Goal: Task Accomplishment & Management: Manage account settings

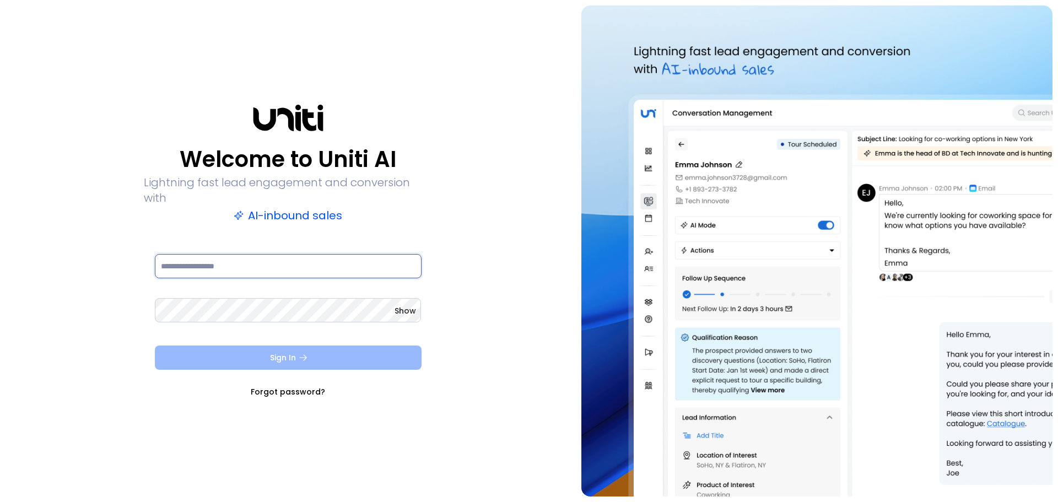
type input "**********"
click at [288, 346] on button "Sign In" at bounding box center [288, 357] width 267 height 24
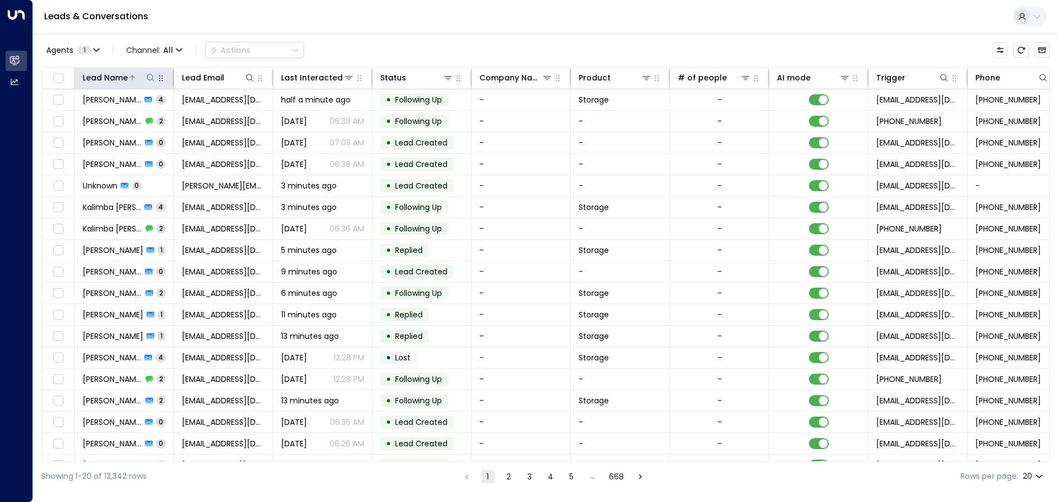
click at [149, 73] on icon at bounding box center [150, 77] width 9 height 9
click at [114, 118] on input "text" at bounding box center [150, 117] width 152 height 20
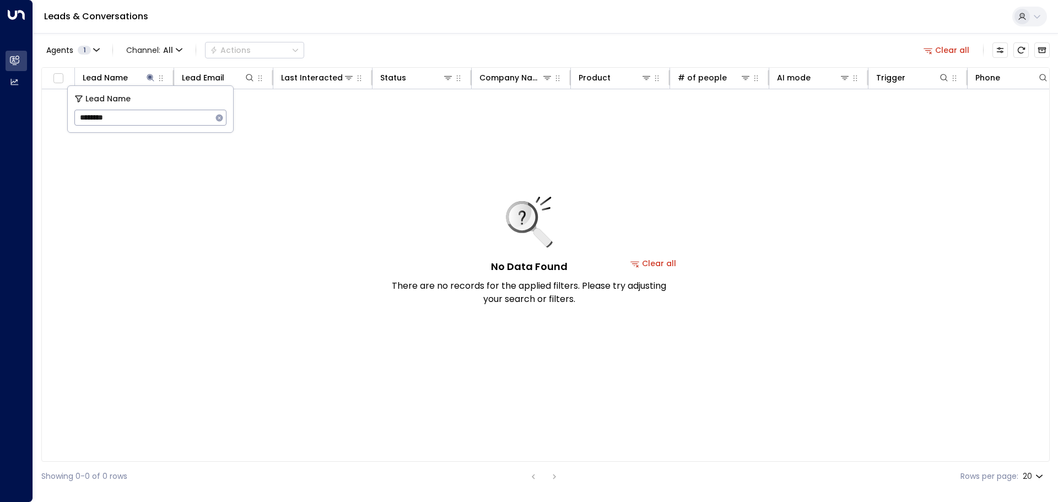
click at [104, 119] on input "********" at bounding box center [143, 117] width 138 height 20
type input "*******"
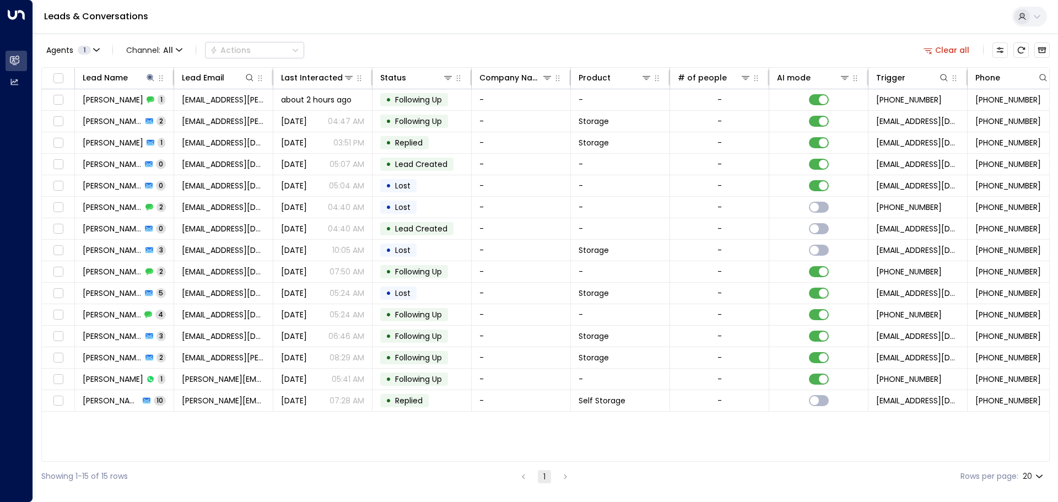
click at [325, 36] on div "Agents 1 Channel: All Actions Clear all Lead Name Lead Email Last Interacted St…" at bounding box center [545, 262] width 1008 height 458
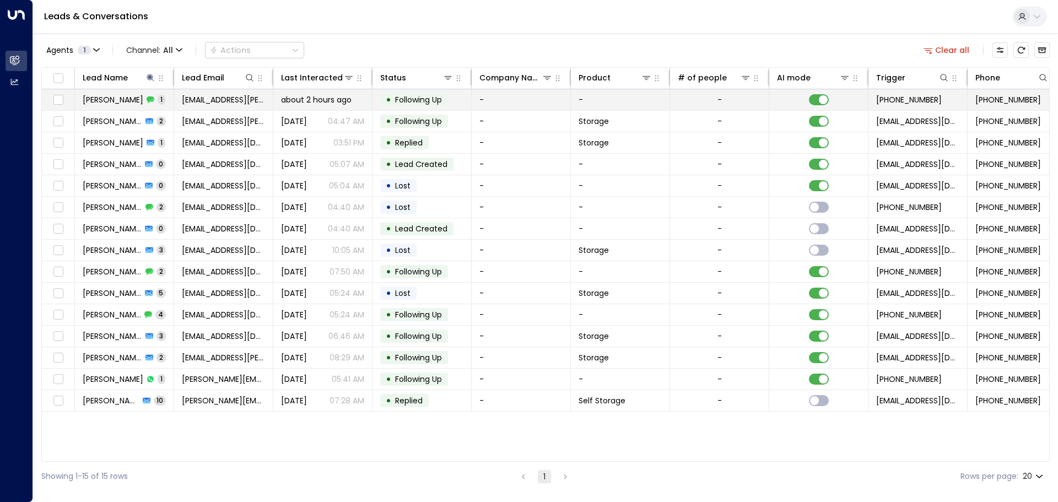
click at [110, 101] on span "[PERSON_NAME]" at bounding box center [113, 99] width 61 height 11
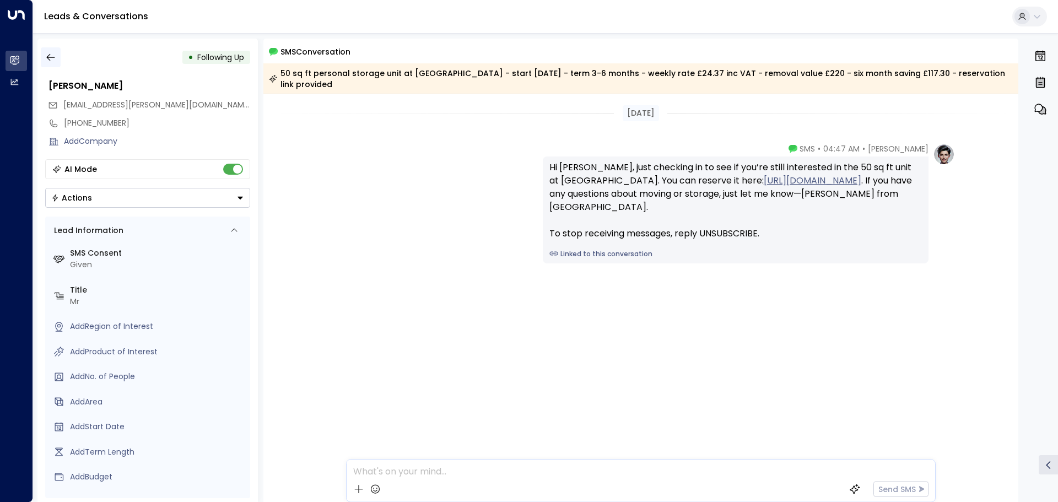
click at [47, 57] on icon "button" at bounding box center [50, 57] width 8 height 7
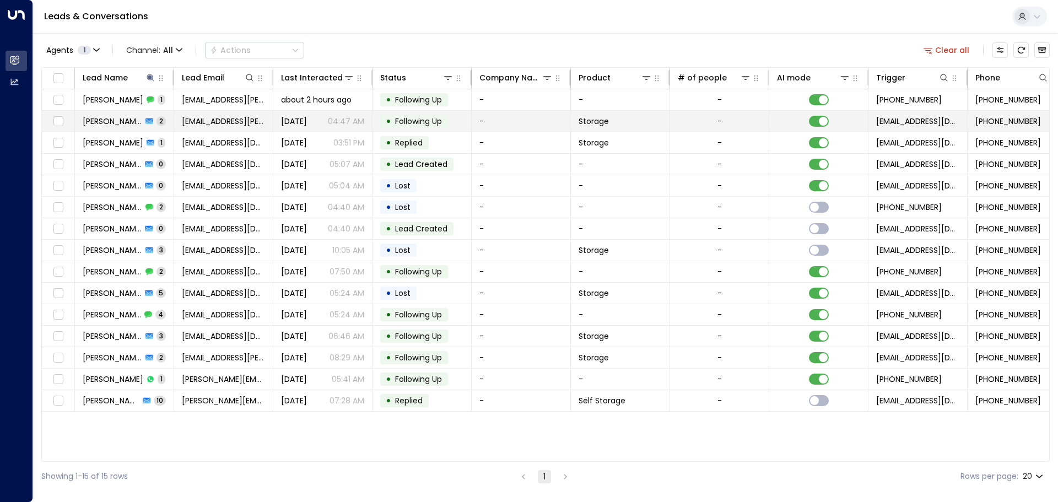
click at [116, 115] on td "[PERSON_NAME] 2" at bounding box center [124, 121] width 99 height 21
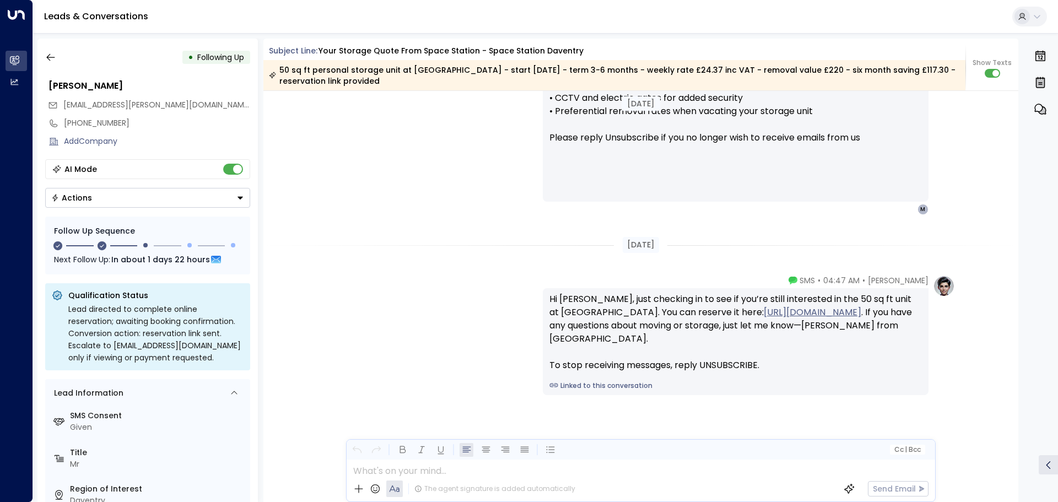
scroll to position [1085, 0]
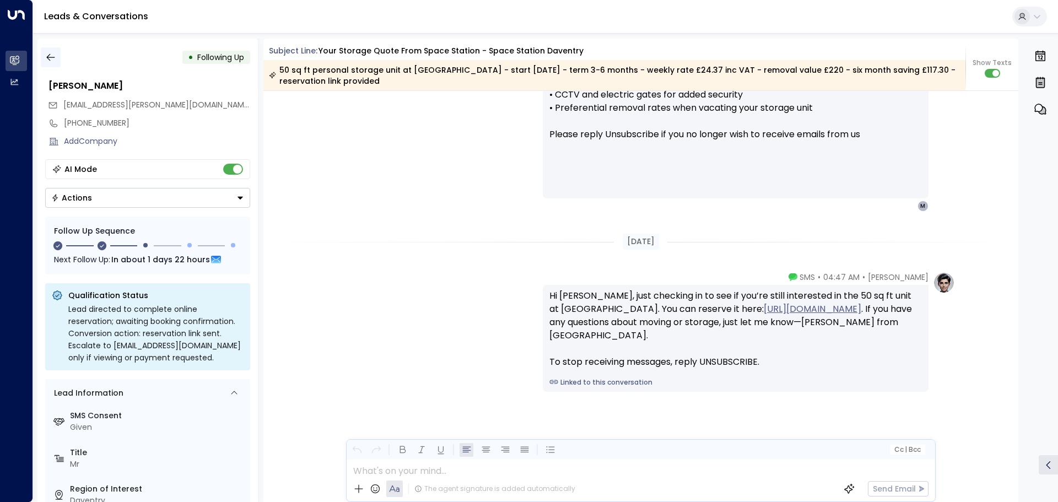
click at [51, 53] on icon "button" at bounding box center [50, 57] width 11 height 11
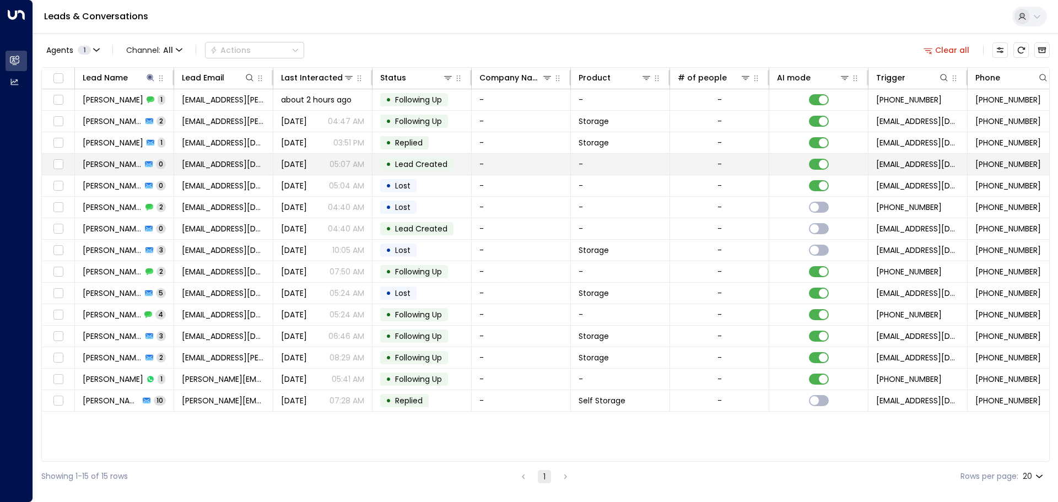
click at [115, 163] on span "[PERSON_NAME]" at bounding box center [112, 164] width 59 height 11
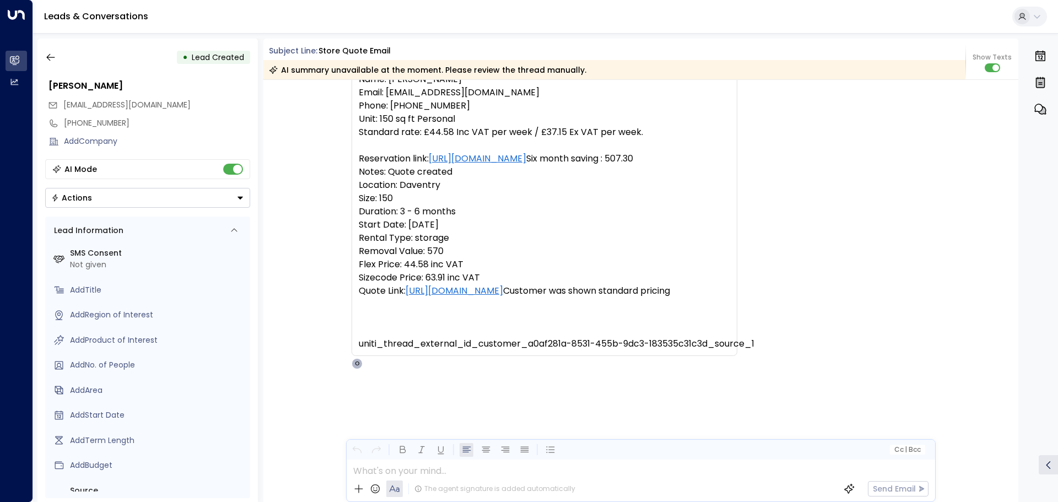
scroll to position [319, 0]
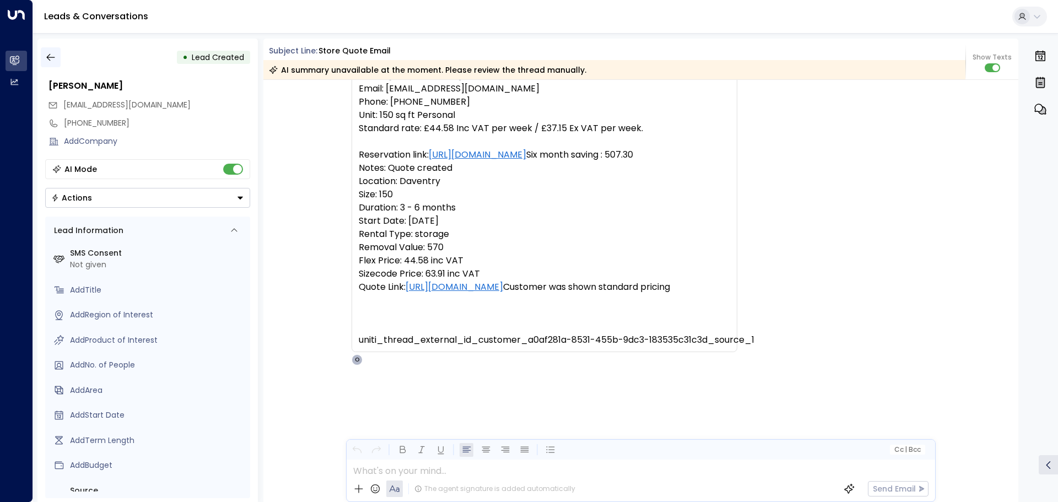
click at [52, 56] on icon "button" at bounding box center [50, 57] width 11 height 11
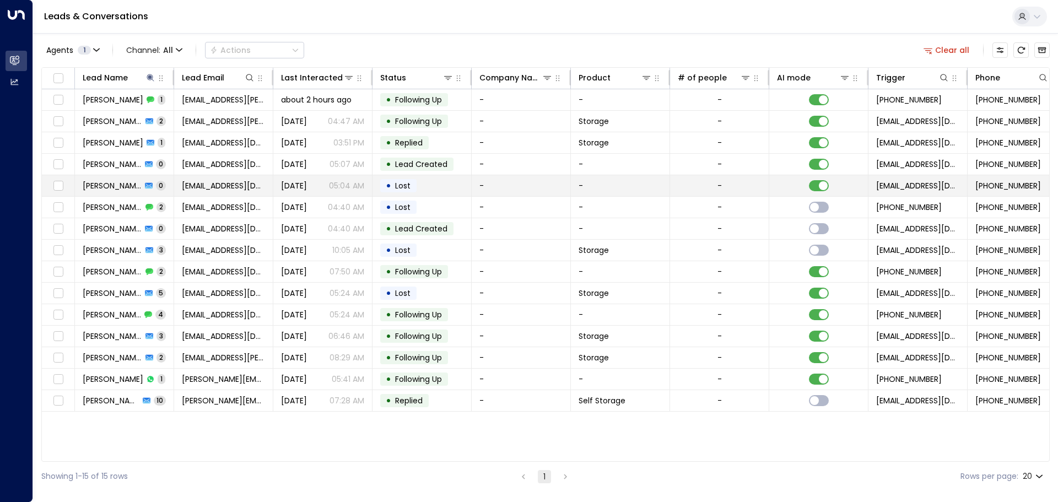
click at [127, 186] on span "[PERSON_NAME]" at bounding box center [112, 185] width 59 height 11
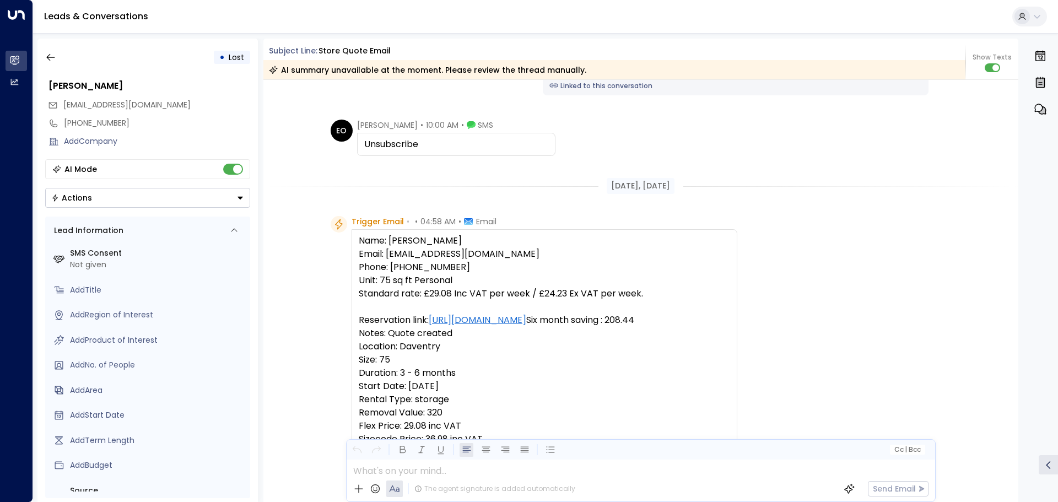
scroll to position [44, 0]
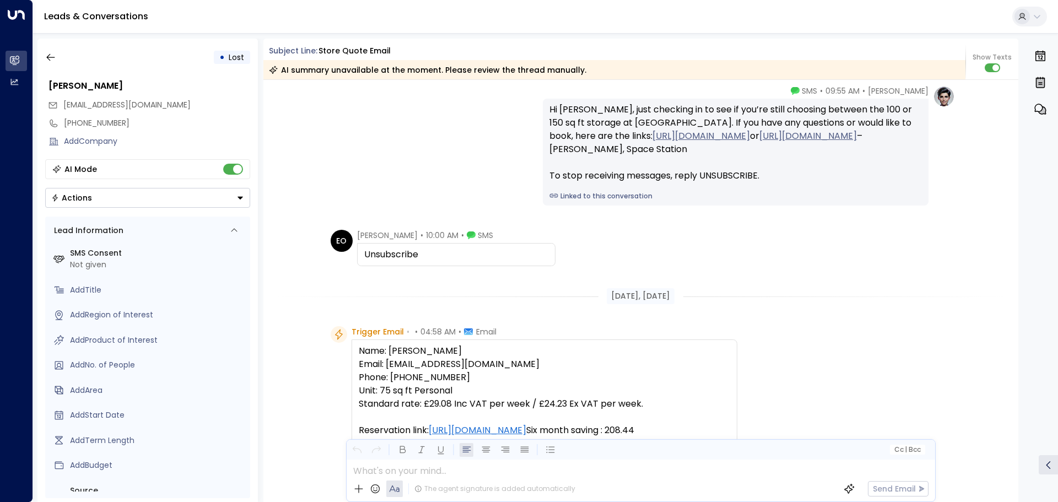
click at [423, 251] on div "Unsubscribe" at bounding box center [456, 254] width 184 height 13
click at [418, 252] on div "Unsubscribe" at bounding box center [456, 254] width 184 height 13
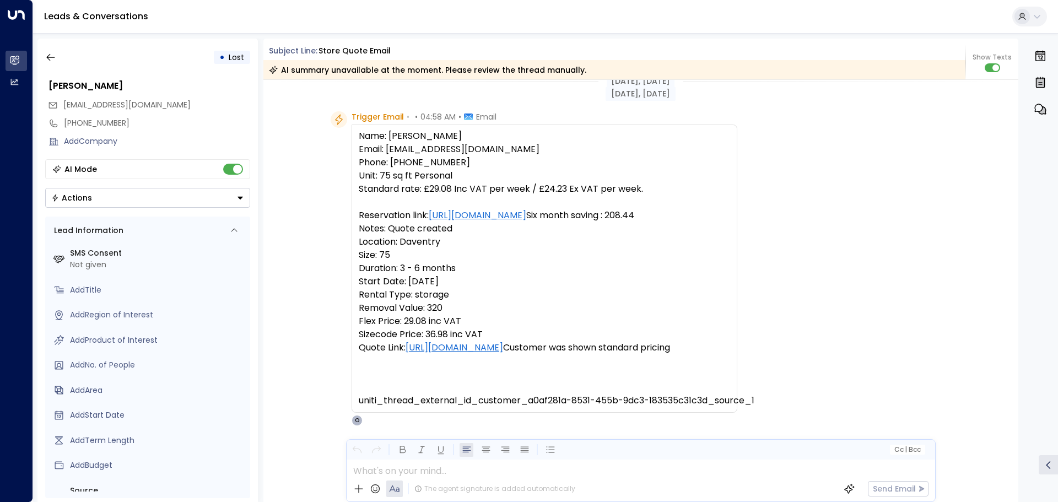
scroll to position [319, 0]
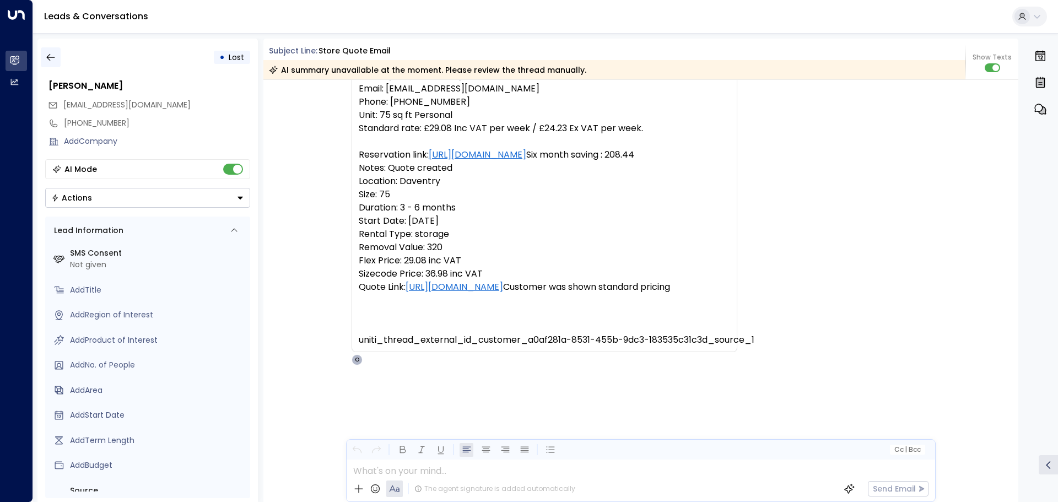
click at [53, 59] on icon "button" at bounding box center [50, 57] width 11 height 11
